Goal: Task Accomplishment & Management: Manage account settings

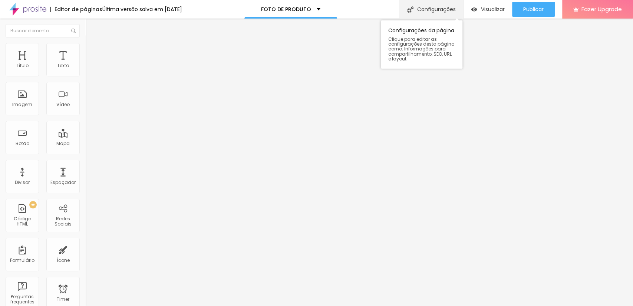
click at [431, 11] on div "Configurações" at bounding box center [431, 9] width 64 height 19
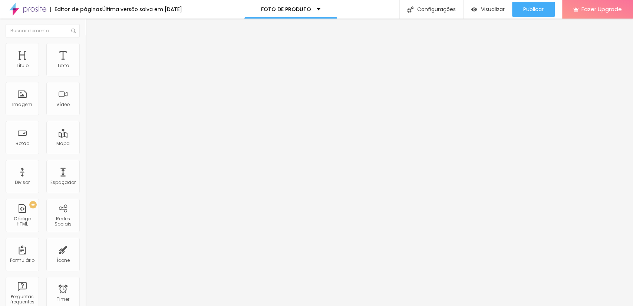
click at [451, 305] on div "Configurações da página" at bounding box center [316, 311] width 633 height 11
click at [539, 9] on span "Publicar" at bounding box center [533, 9] width 20 height 6
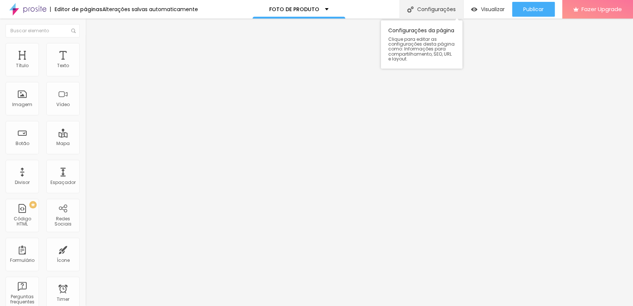
click at [439, 9] on div "Configurações" at bounding box center [431, 9] width 64 height 19
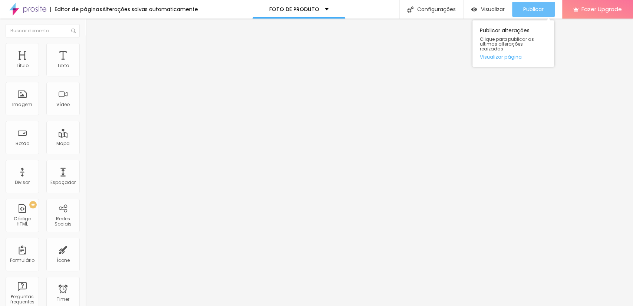
click at [547, 8] on button "Publicar" at bounding box center [533, 9] width 43 height 15
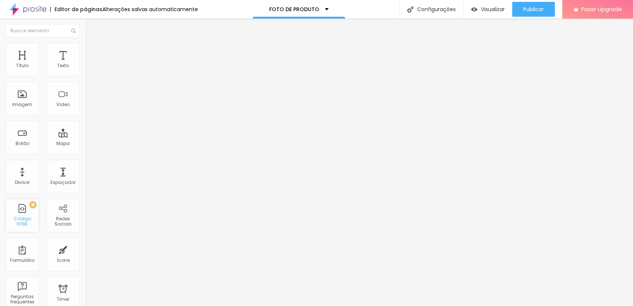
click at [20, 218] on div "PREMIUM Código HTML" at bounding box center [22, 215] width 33 height 33
click at [22, 223] on div "Código HTML" at bounding box center [21, 221] width 29 height 11
click at [22, 222] on div "Código HTML" at bounding box center [21, 221] width 29 height 11
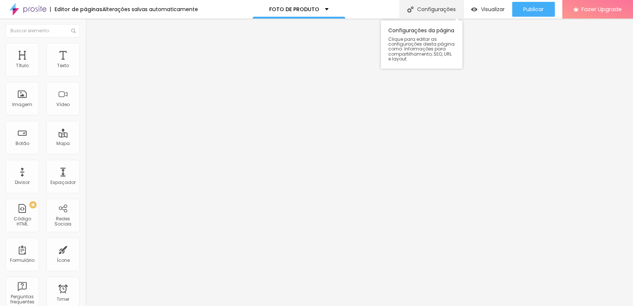
click at [429, 8] on div "Configurações" at bounding box center [431, 9] width 64 height 19
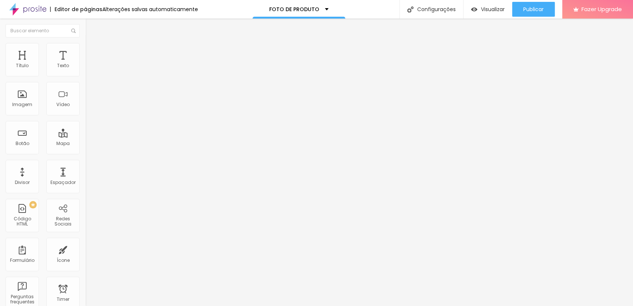
scroll to position [27, 0]
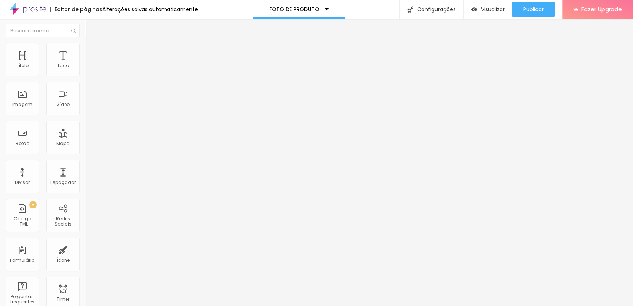
click at [537, 8] on span "Publicar" at bounding box center [533, 9] width 20 height 6
click at [17, 13] on img at bounding box center [27, 9] width 37 height 19
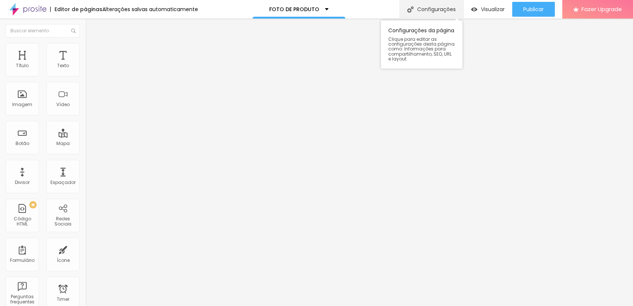
click at [429, 8] on div "Configurações" at bounding box center [431, 9] width 64 height 19
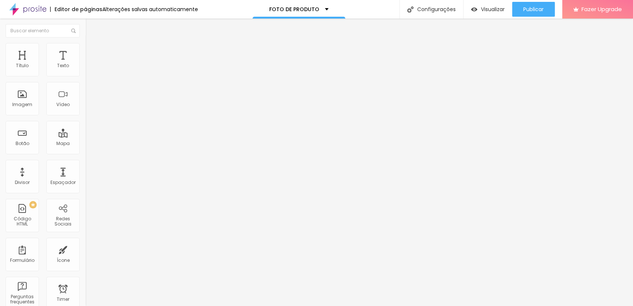
click at [92, 50] on span "Estilo" at bounding box center [97, 48] width 11 height 6
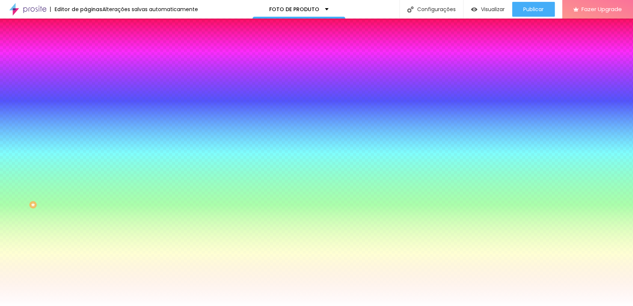
click at [92, 52] on span "Avançado" at bounding box center [104, 55] width 24 height 6
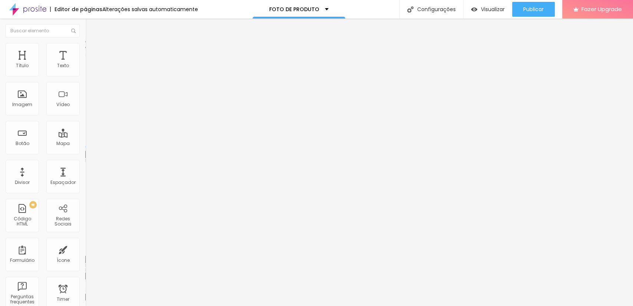
click at [85, 50] on li "Avançado" at bounding box center [127, 53] width 85 height 7
click at [92, 51] on span "Avançado" at bounding box center [104, 48] width 24 height 6
